Goal: Information Seeking & Learning: Learn about a topic

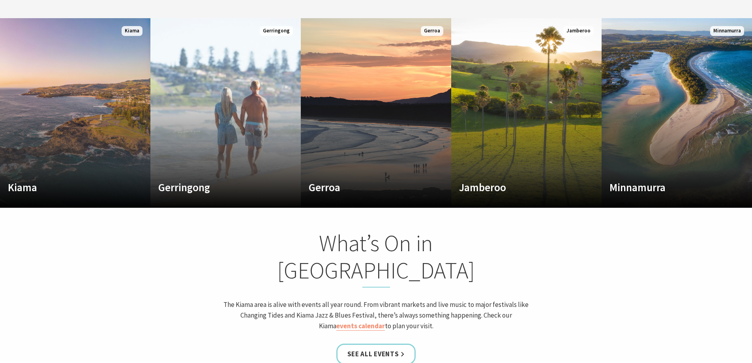
scroll to position [474, 0]
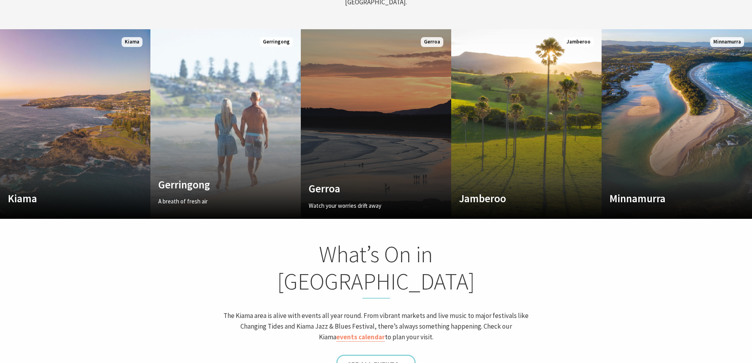
click at [321, 141] on link "Custom Image Used Gerroa Watch your worries drift away Read More Gerroa" at bounding box center [376, 123] width 150 height 189
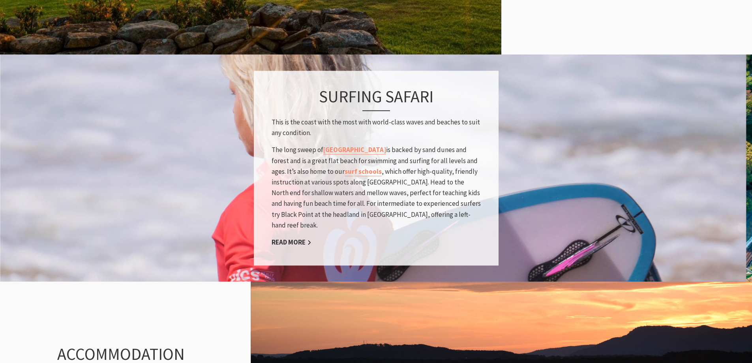
scroll to position [628, 0]
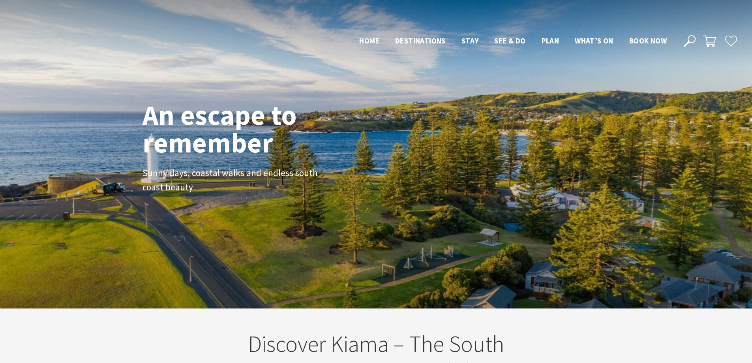
scroll to position [474, 0]
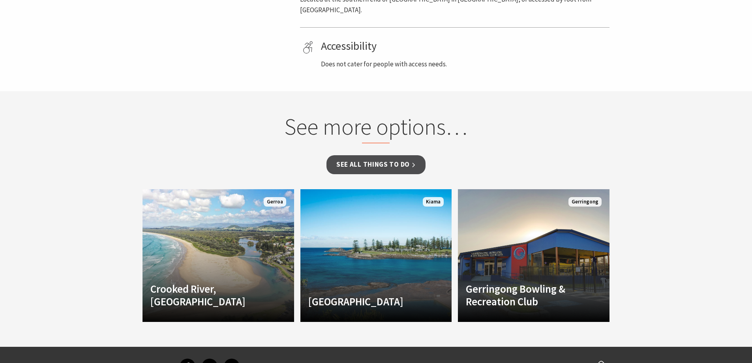
scroll to position [474, 0]
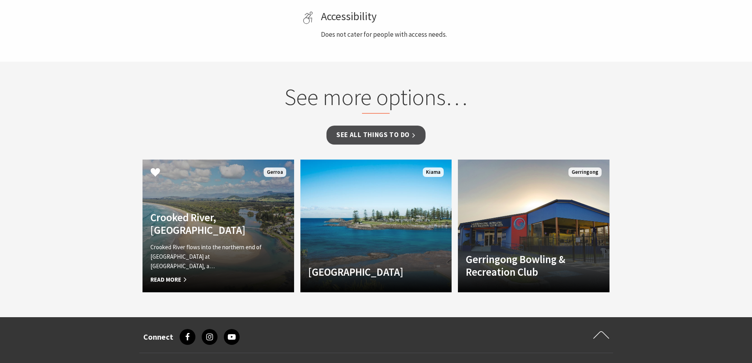
click at [181, 244] on p "Crooked River flows into the northern end of [GEOGRAPHIC_DATA] at [GEOGRAPHIC_D…" at bounding box center [206, 256] width 113 height 28
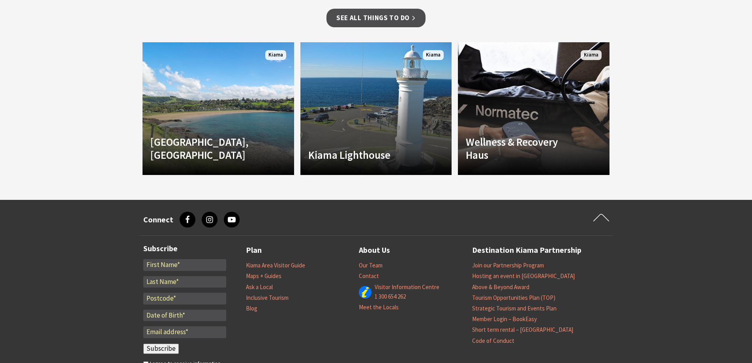
scroll to position [671, 0]
